Goal: Check status: Check status

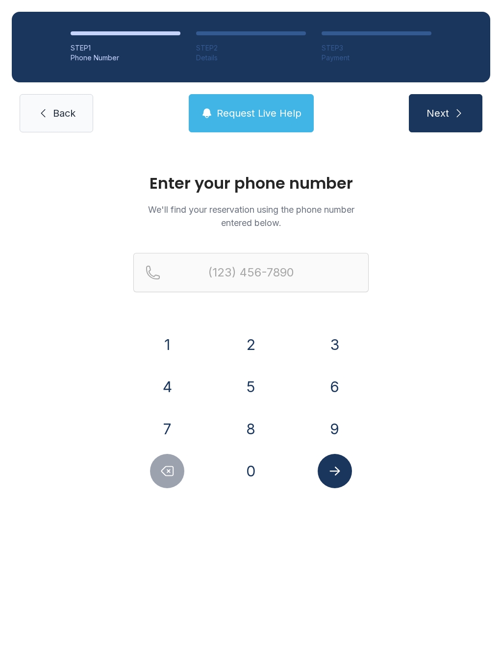
click at [180, 423] on button "7" at bounding box center [167, 429] width 34 height 34
click at [249, 352] on button "2" at bounding box center [251, 344] width 34 height 34
click at [261, 459] on button "0" at bounding box center [251, 471] width 34 height 34
click at [181, 438] on button "7" at bounding box center [167, 429] width 34 height 34
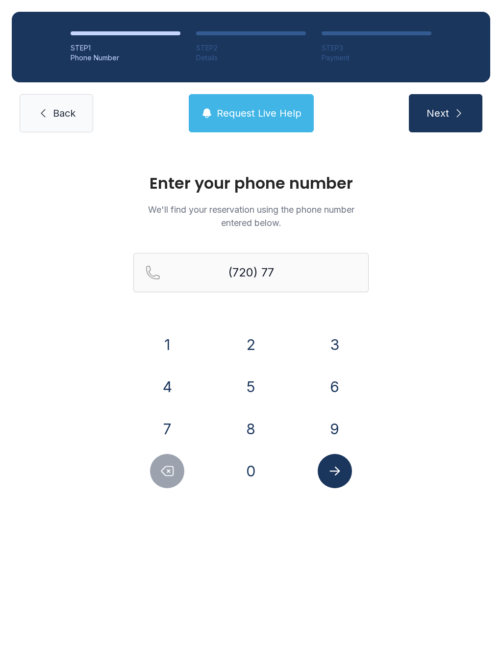
click at [253, 384] on button "5" at bounding box center [251, 387] width 34 height 34
click at [253, 420] on button "8" at bounding box center [251, 429] width 34 height 34
click at [261, 384] on button "5" at bounding box center [251, 387] width 34 height 34
click at [253, 342] on button "2" at bounding box center [251, 344] width 34 height 34
click at [178, 348] on button "1" at bounding box center [167, 344] width 34 height 34
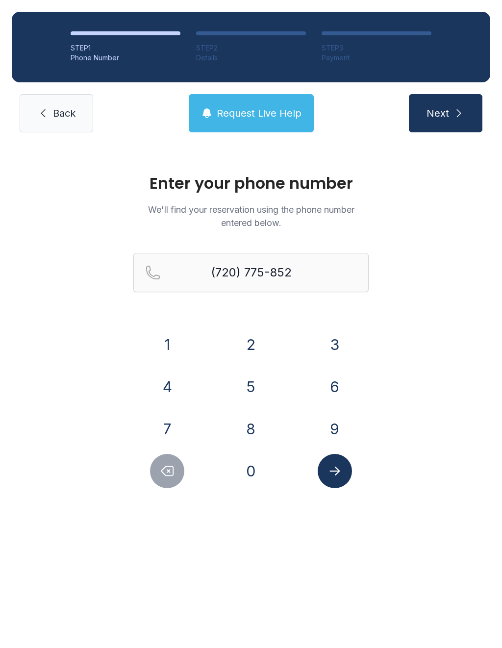
type input "[PHONE_NUMBER]"
click at [345, 467] on button "Submit lookup form" at bounding box center [335, 471] width 34 height 34
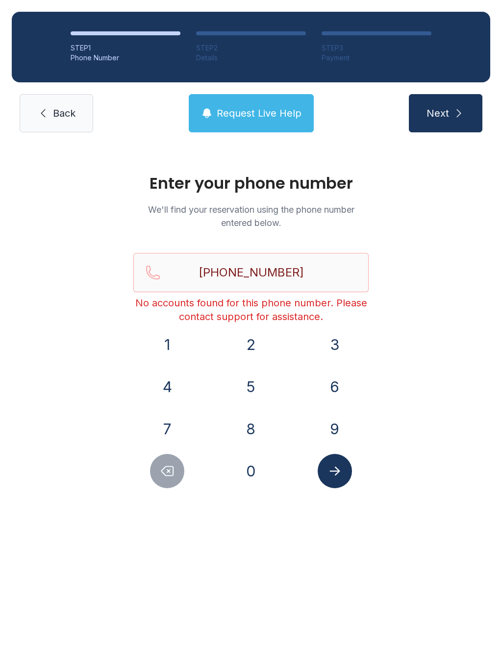
click at [49, 114] on icon at bounding box center [43, 113] width 12 height 12
